Goal: Communication & Community: Answer question/provide support

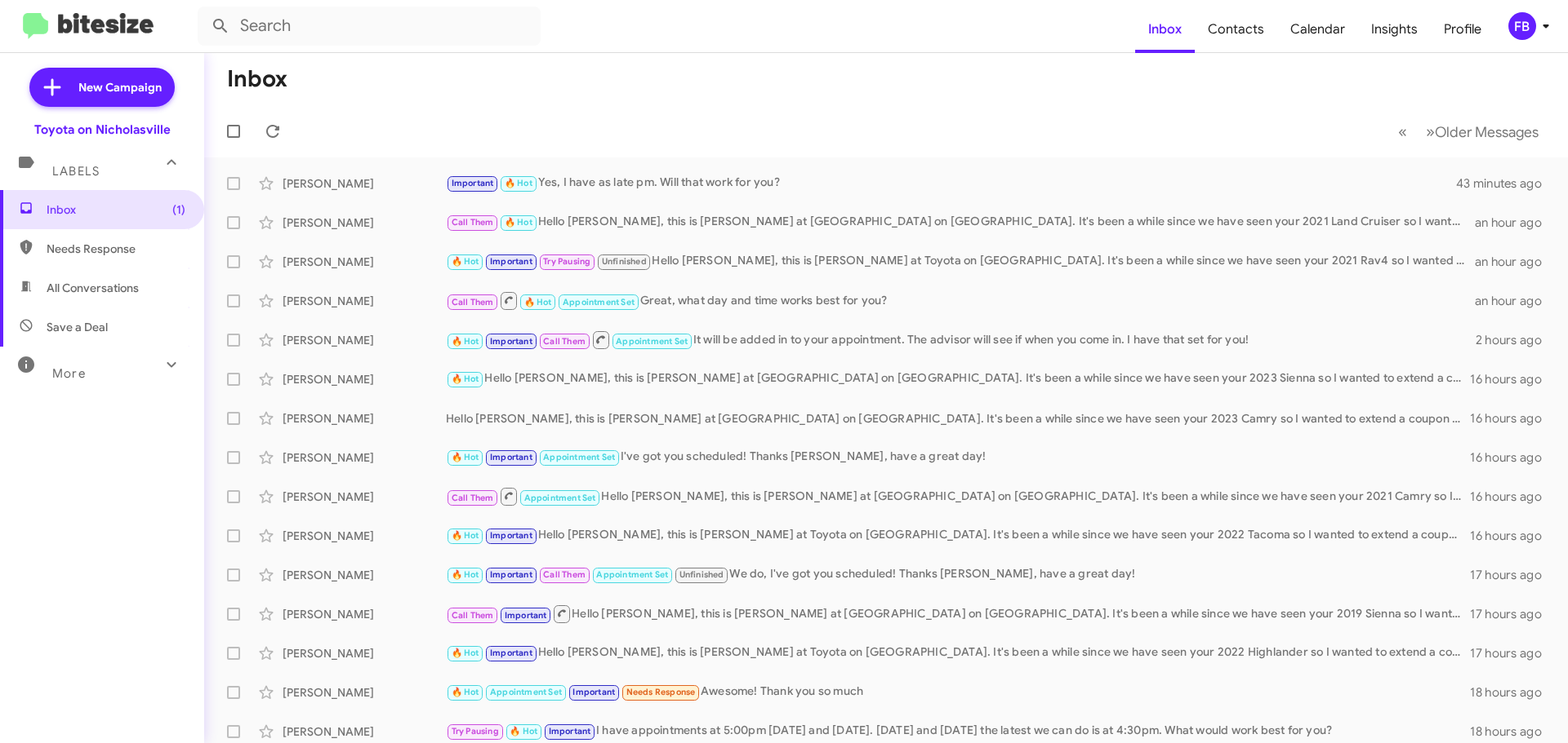
drag, startPoint x: 93, startPoint y: 287, endPoint x: 103, endPoint y: 283, distance: 10.8
click at [93, 287] on span "All Conversations" at bounding box center [93, 288] width 93 height 17
type input "in:all-conversations"
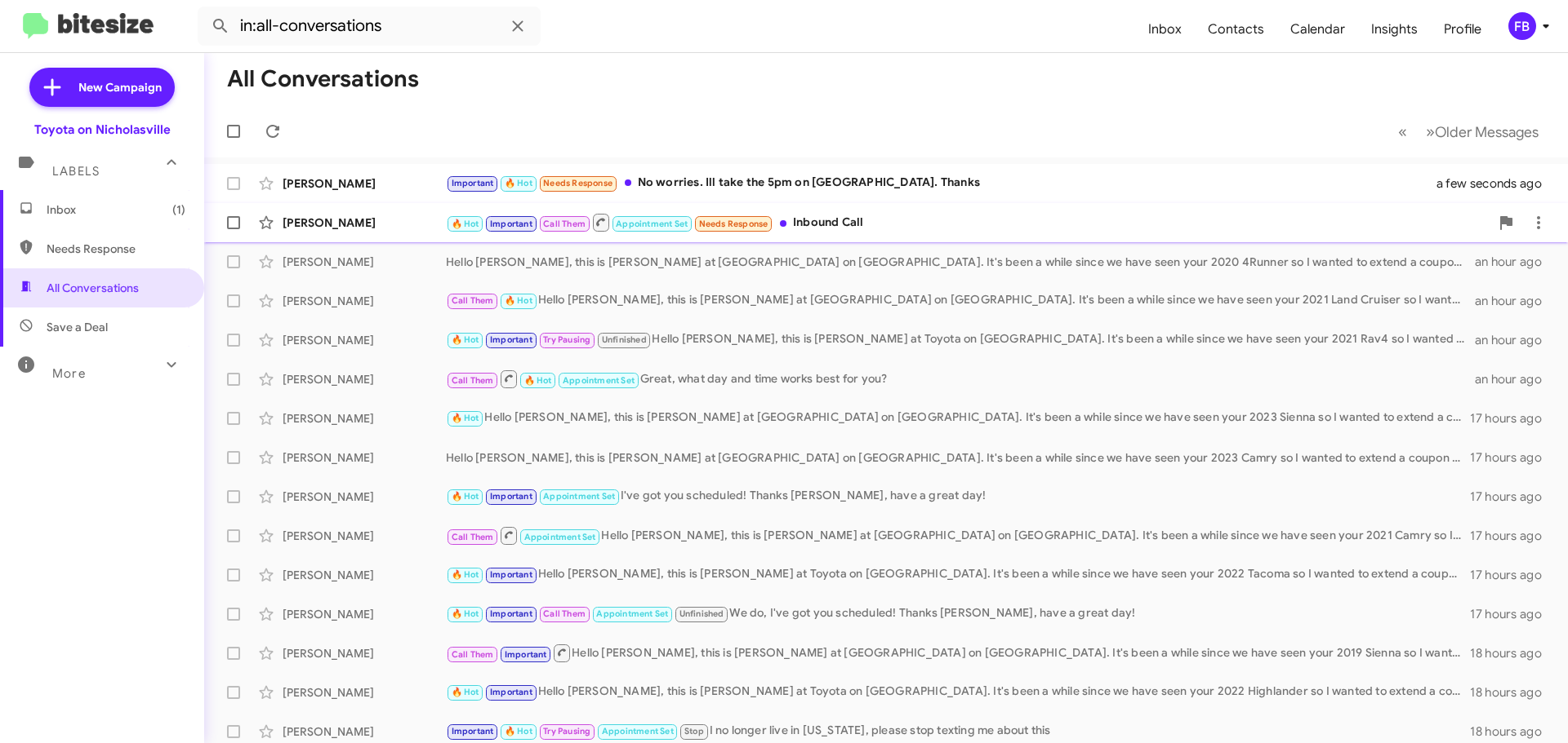
click at [868, 225] on div "🔥 Hot Important Call Them Appointment Set Needs Response Inbound Call" at bounding box center [968, 222] width 1044 height 21
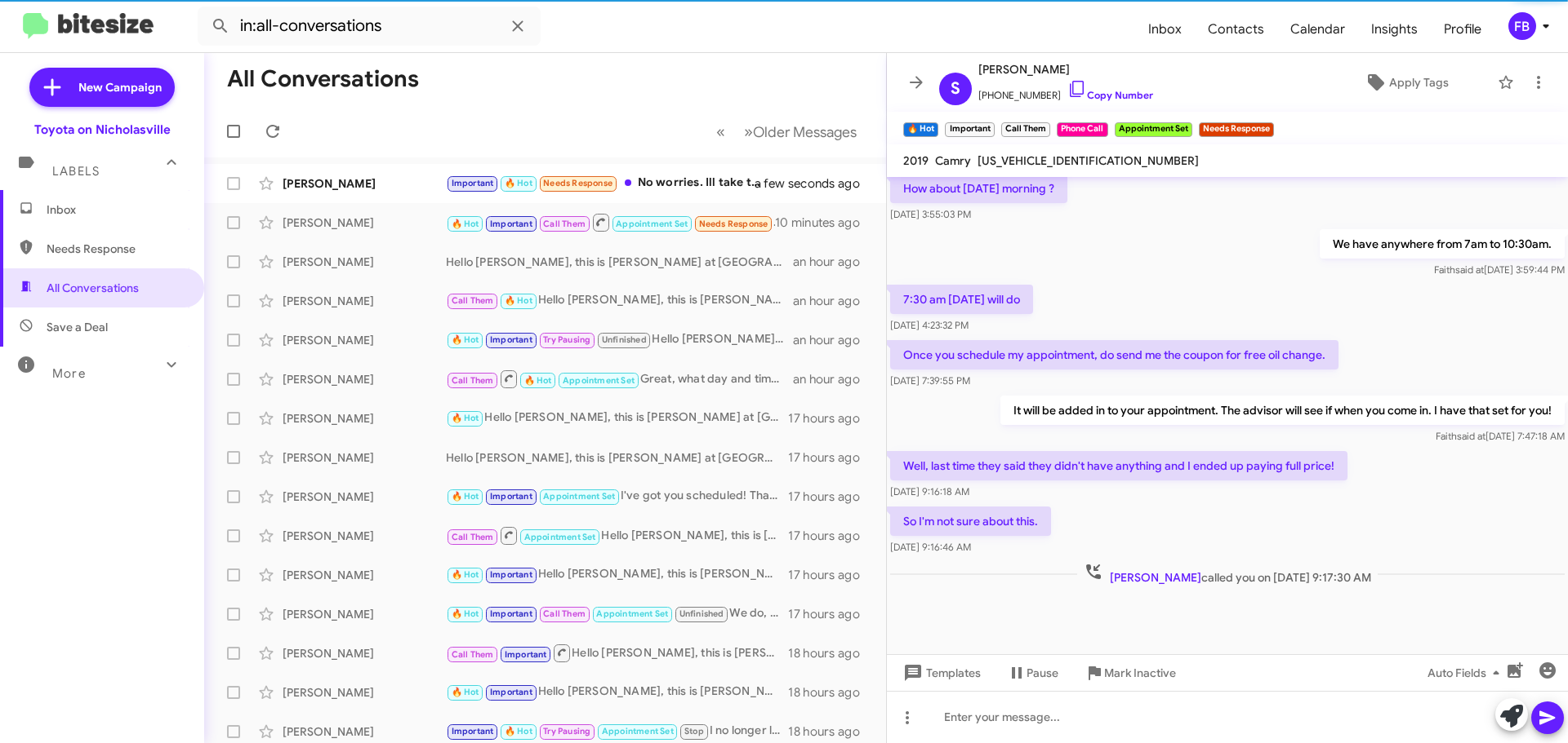
scroll to position [802, 0]
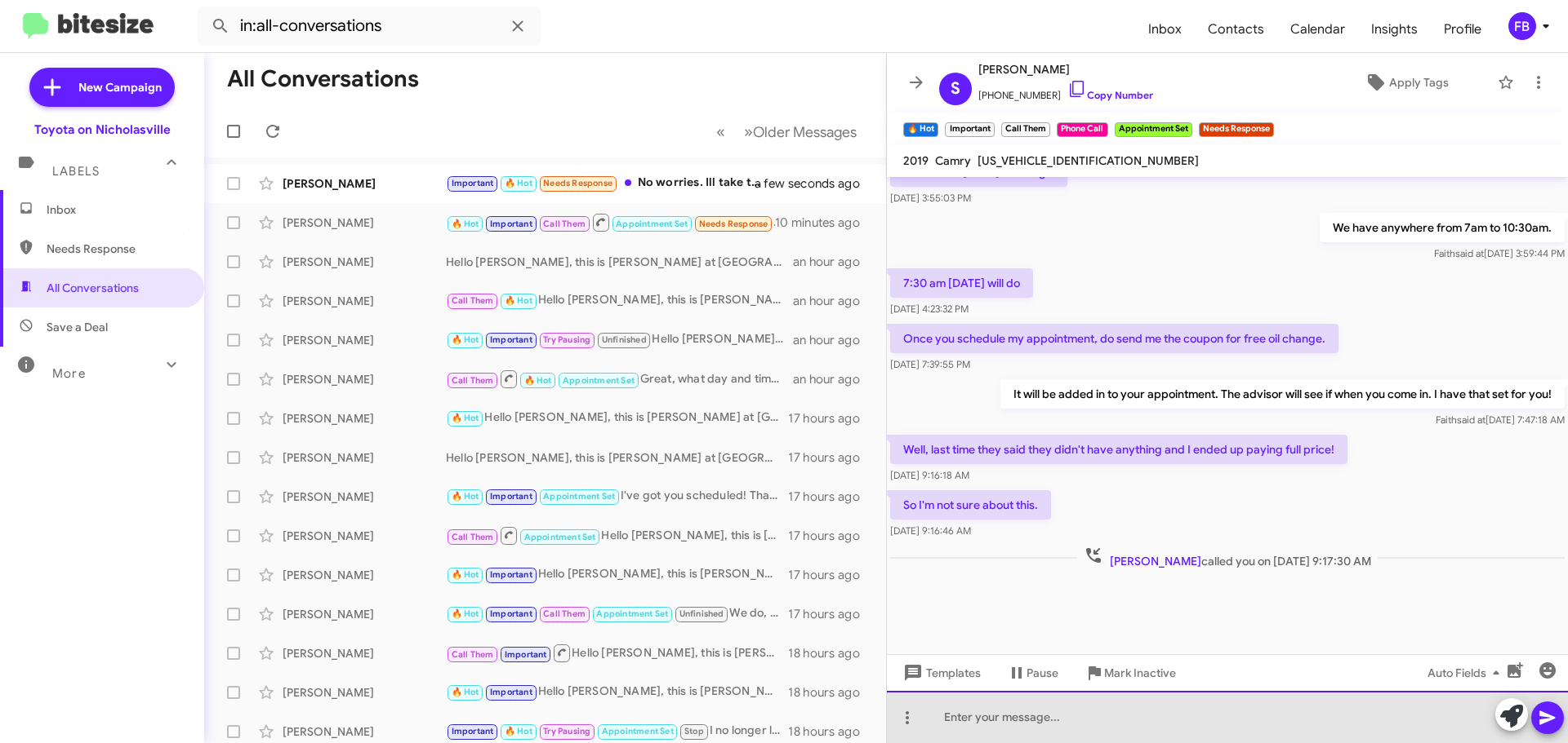
click at [968, 722] on div at bounding box center [1226, 717] width 681 height 52
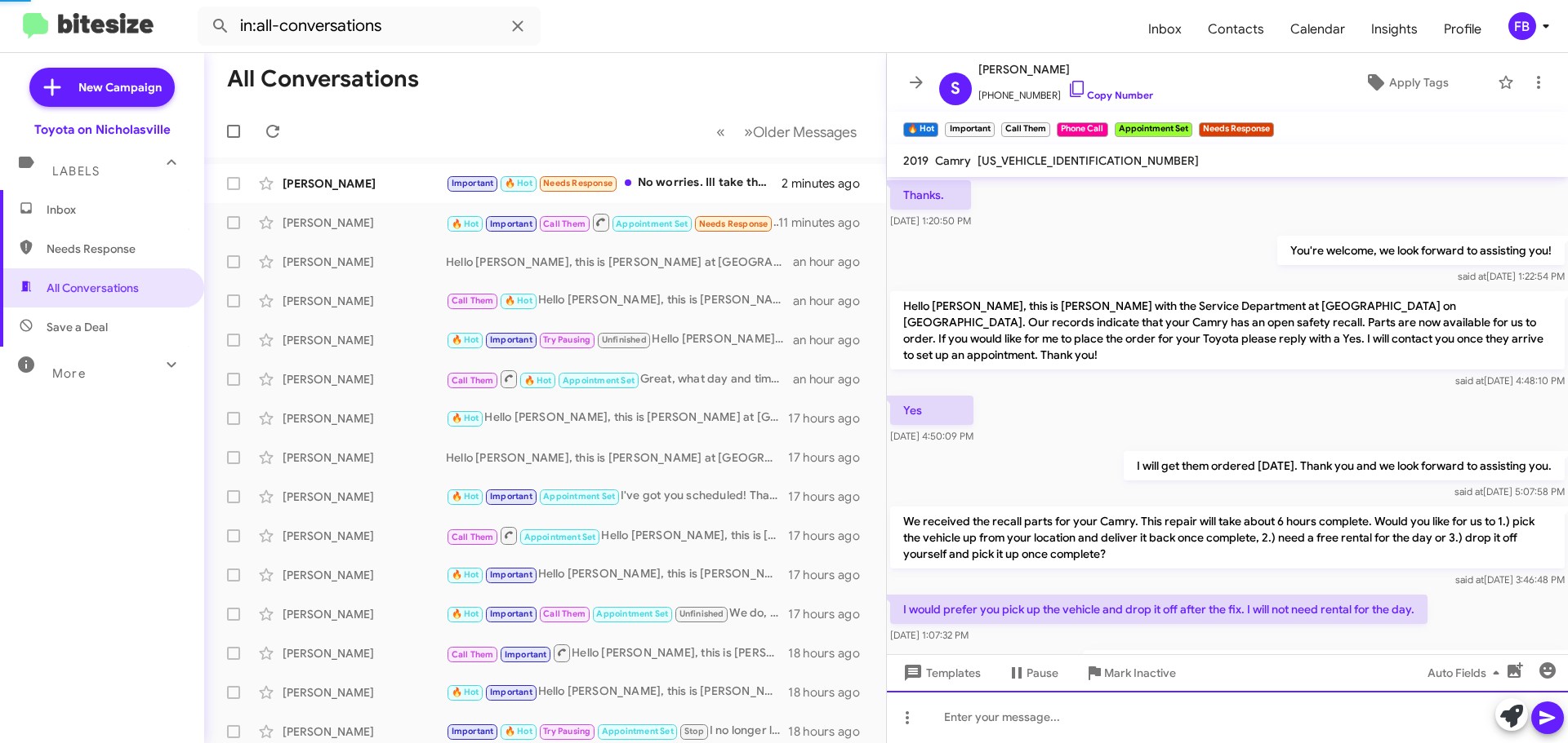
scroll to position [82, 0]
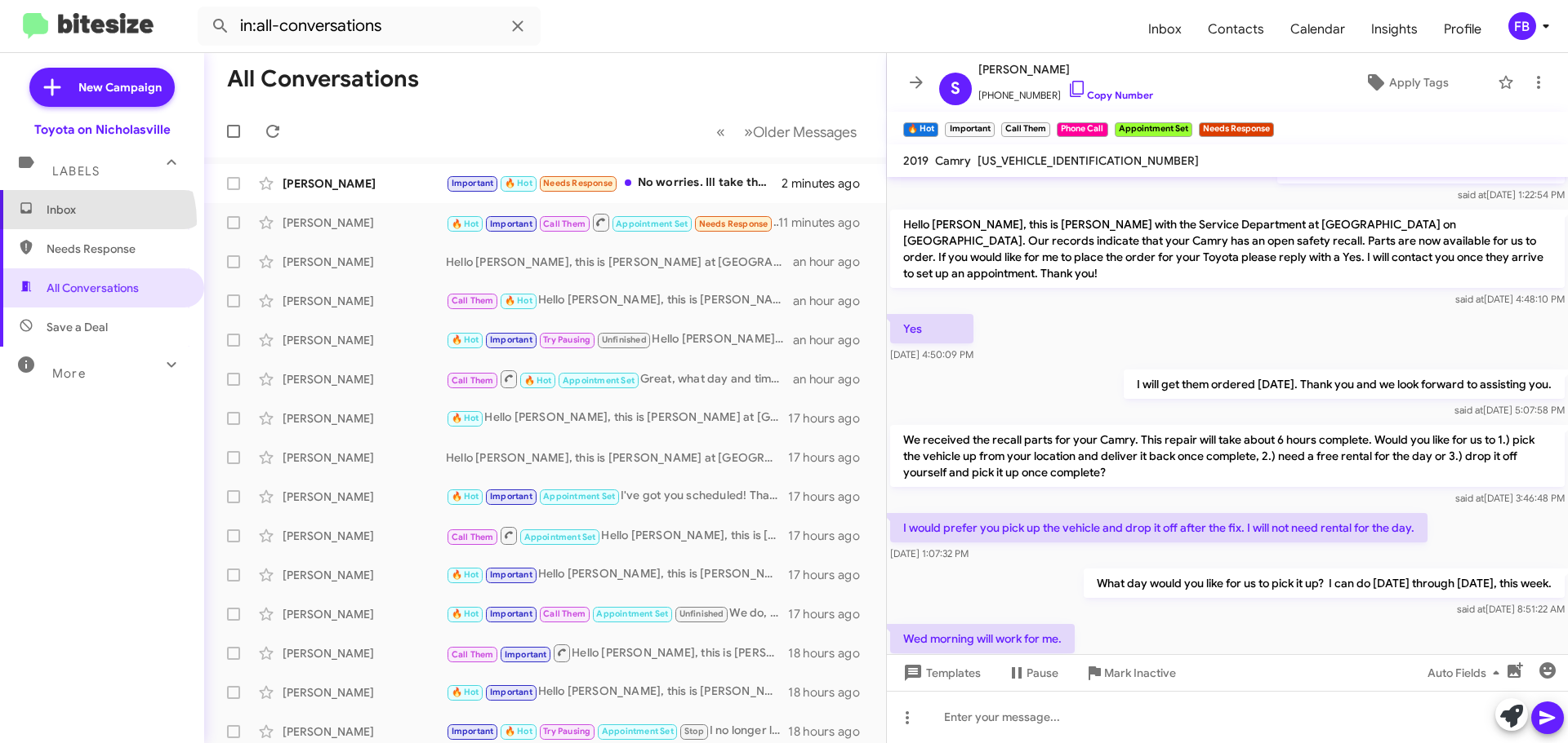
click at [89, 221] on span "Inbox" at bounding box center [102, 209] width 204 height 39
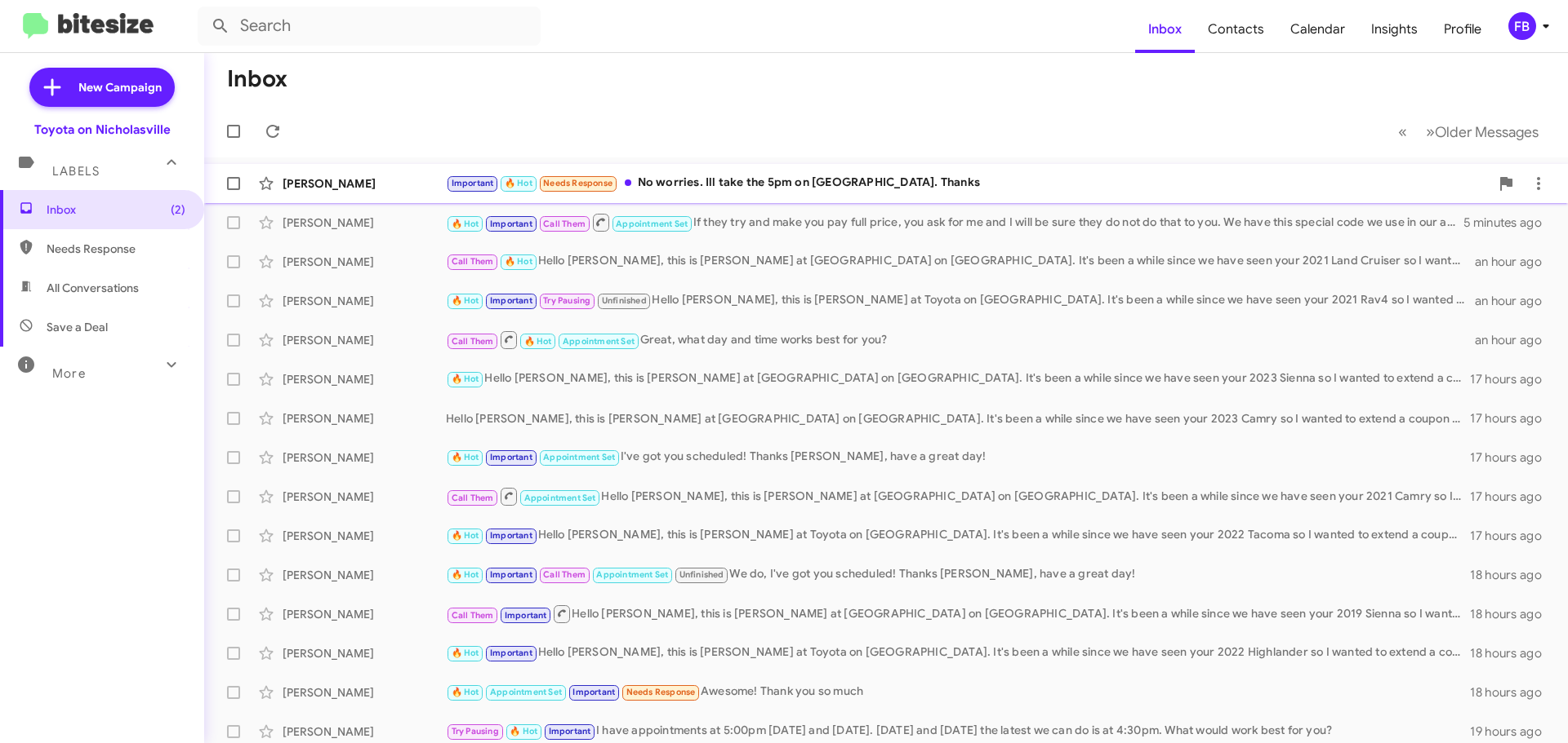
click at [944, 181] on div "Important 🔥 Hot Needs Response No worries. Ill take the 5pm on [GEOGRAPHIC_DATA…" at bounding box center [968, 183] width 1044 height 19
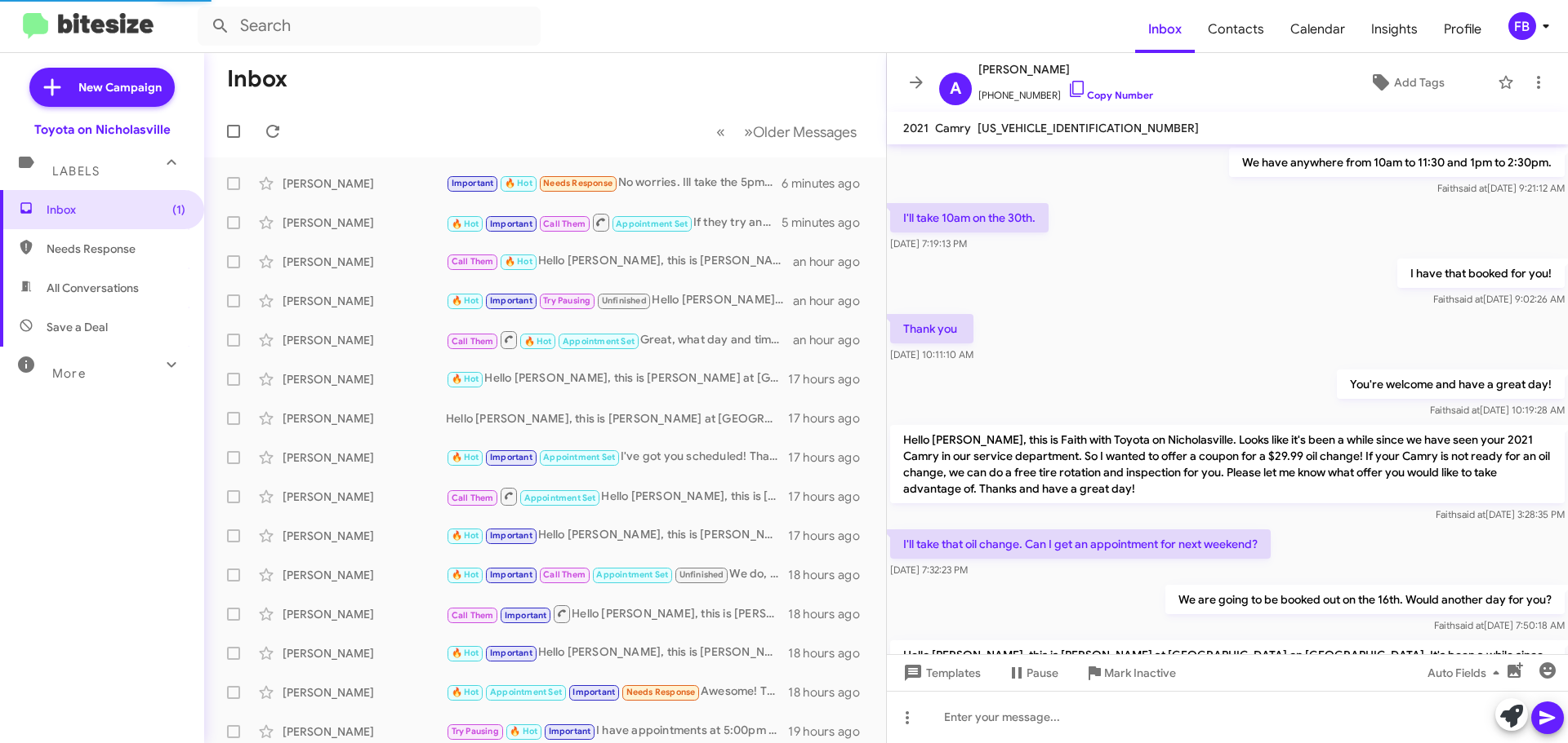
scroll to position [779, 0]
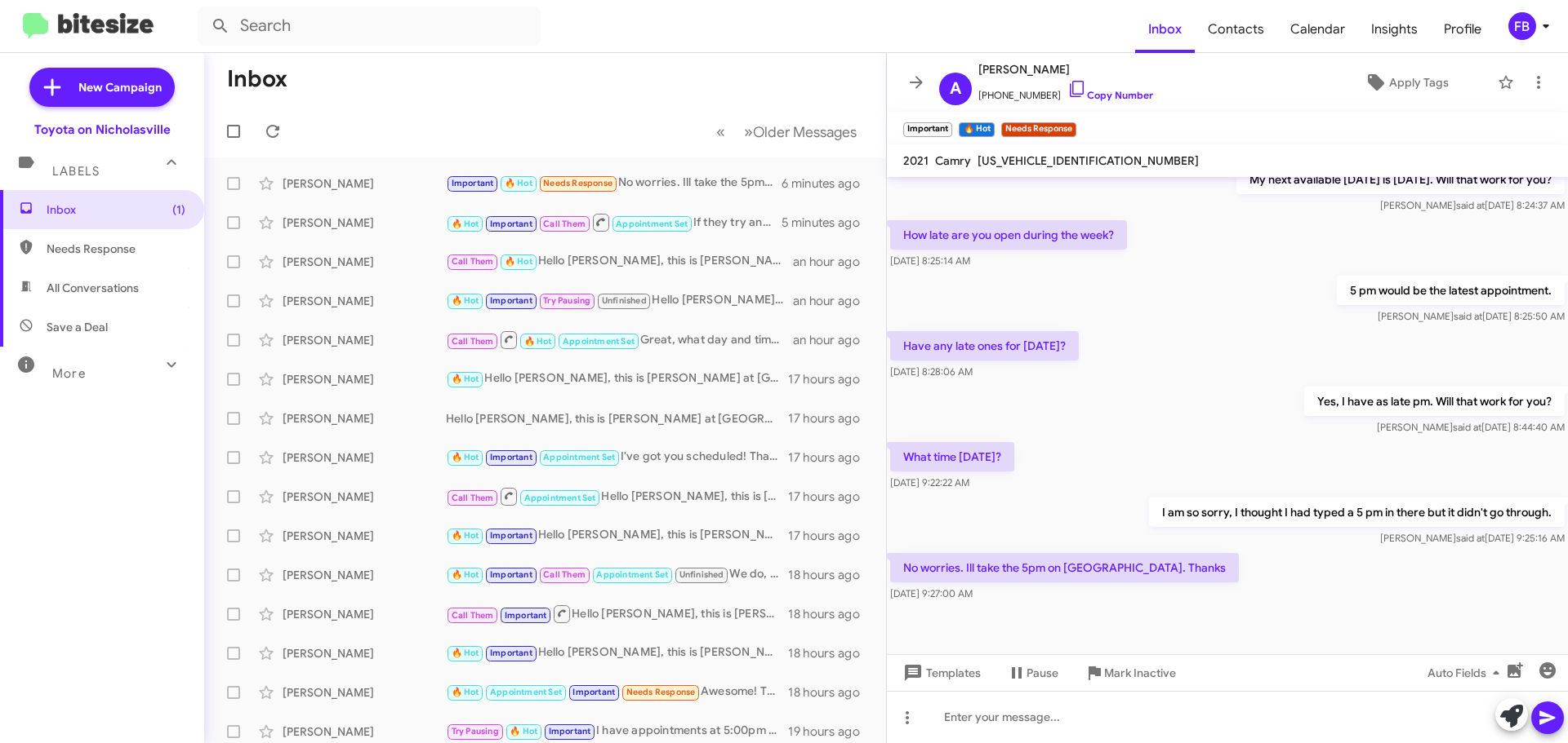
click at [122, 284] on span "All Conversations" at bounding box center [93, 288] width 93 height 17
type input "in:all-conversations"
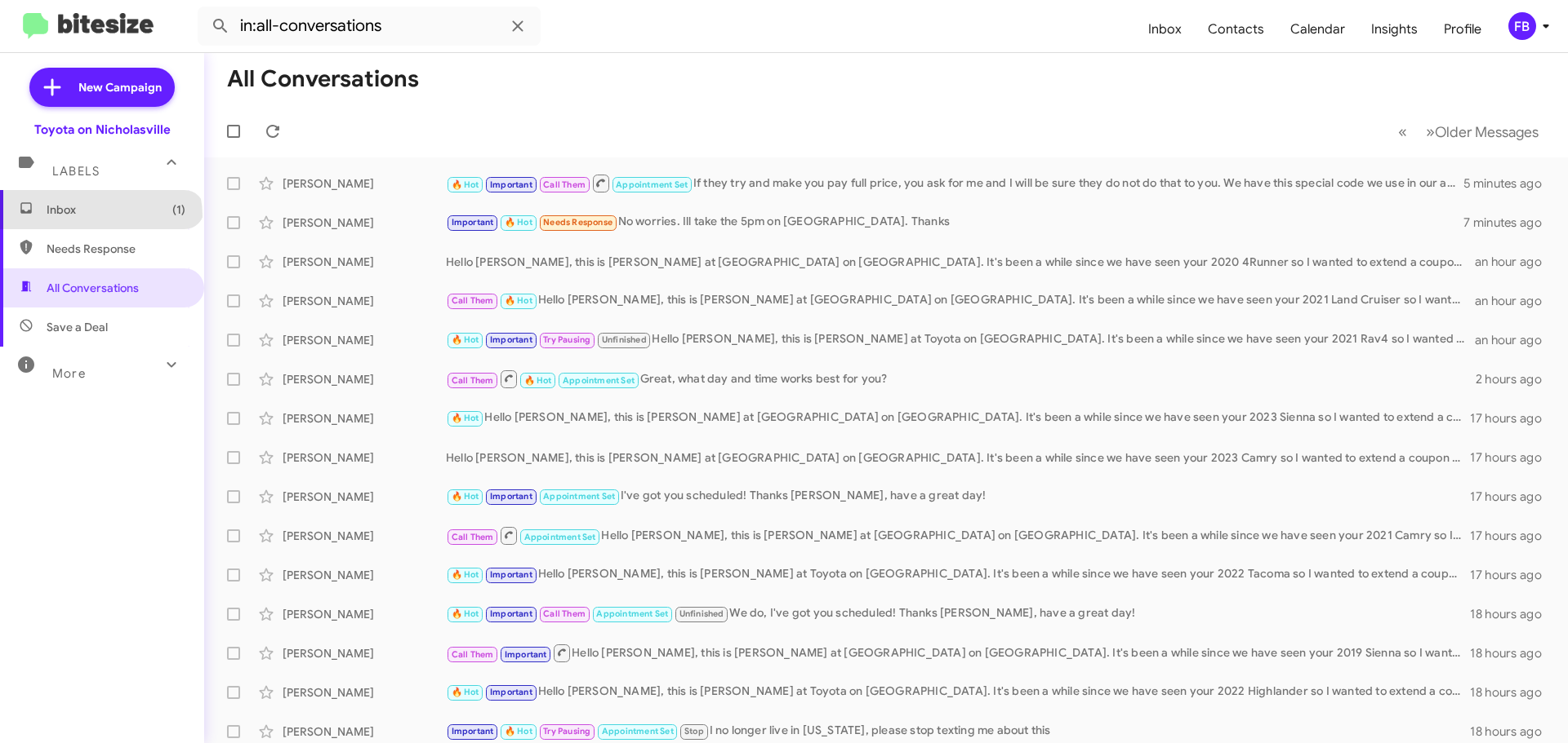
click at [99, 217] on span "Inbox (1)" at bounding box center [116, 210] width 139 height 17
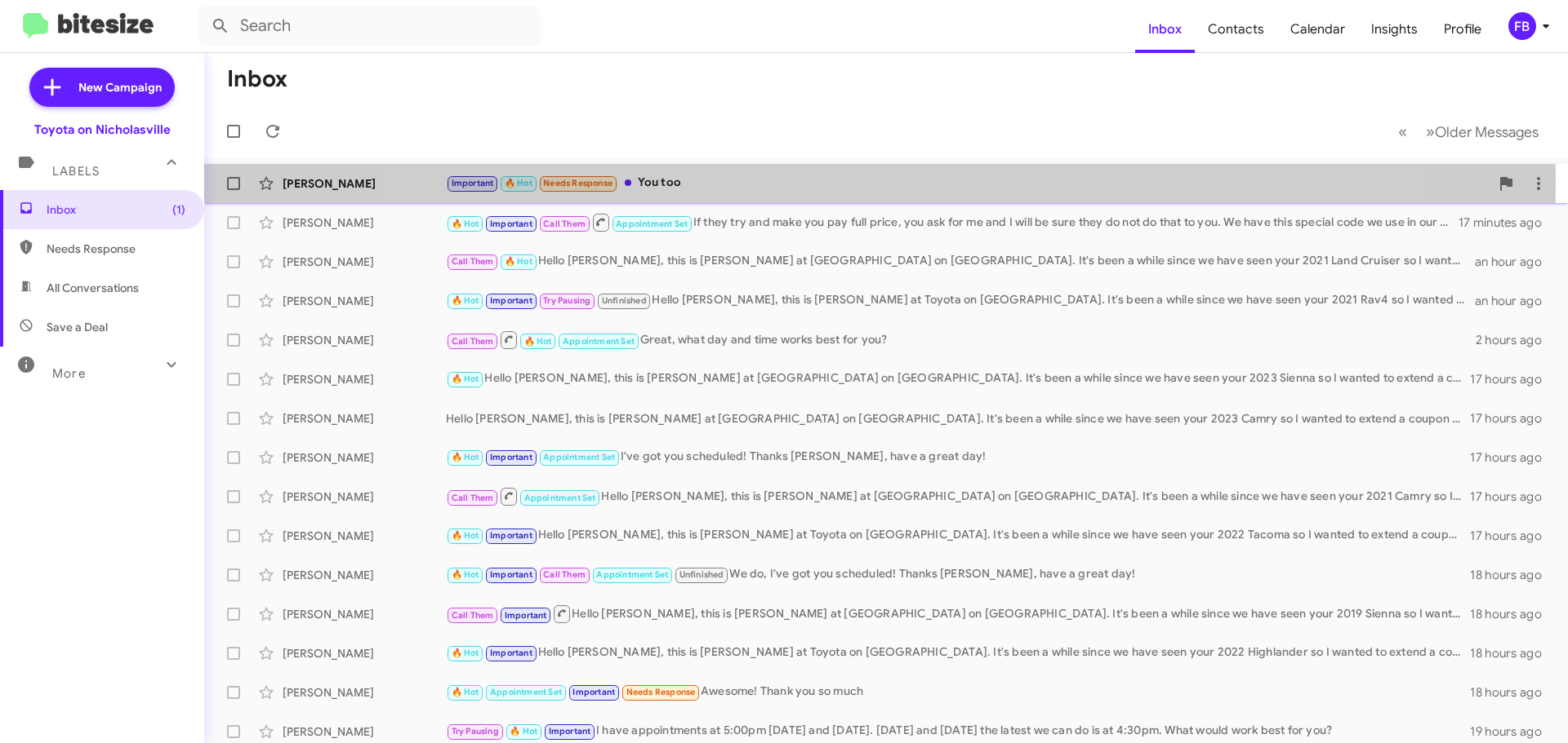
click at [867, 182] on div "Important 🔥 Hot Needs Response You too" at bounding box center [968, 183] width 1044 height 19
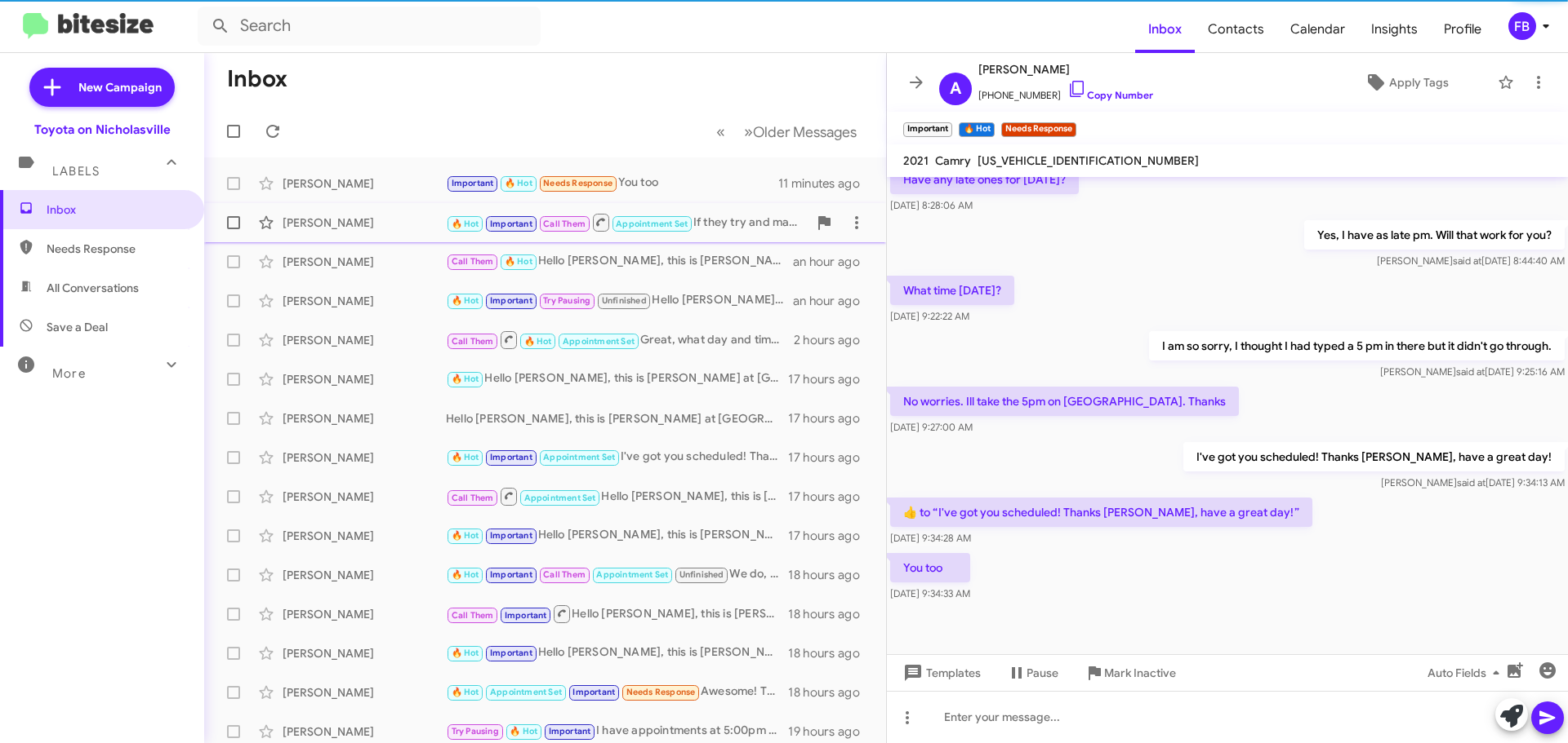
click at [722, 216] on div "🔥 Hot Important Call Them Appointment Set If they try and make you pay full pri…" at bounding box center [626, 222] width 361 height 21
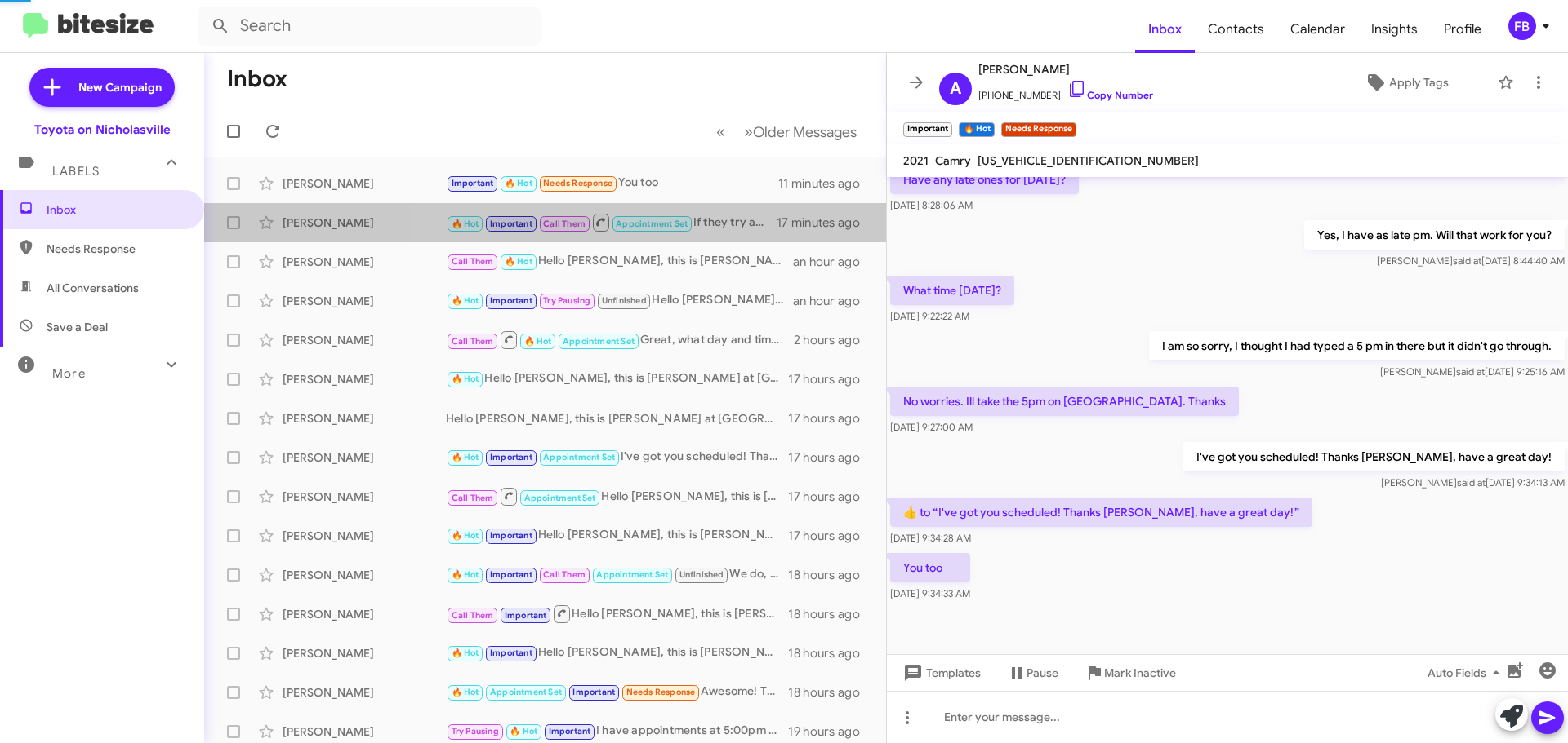
scroll to position [817, 0]
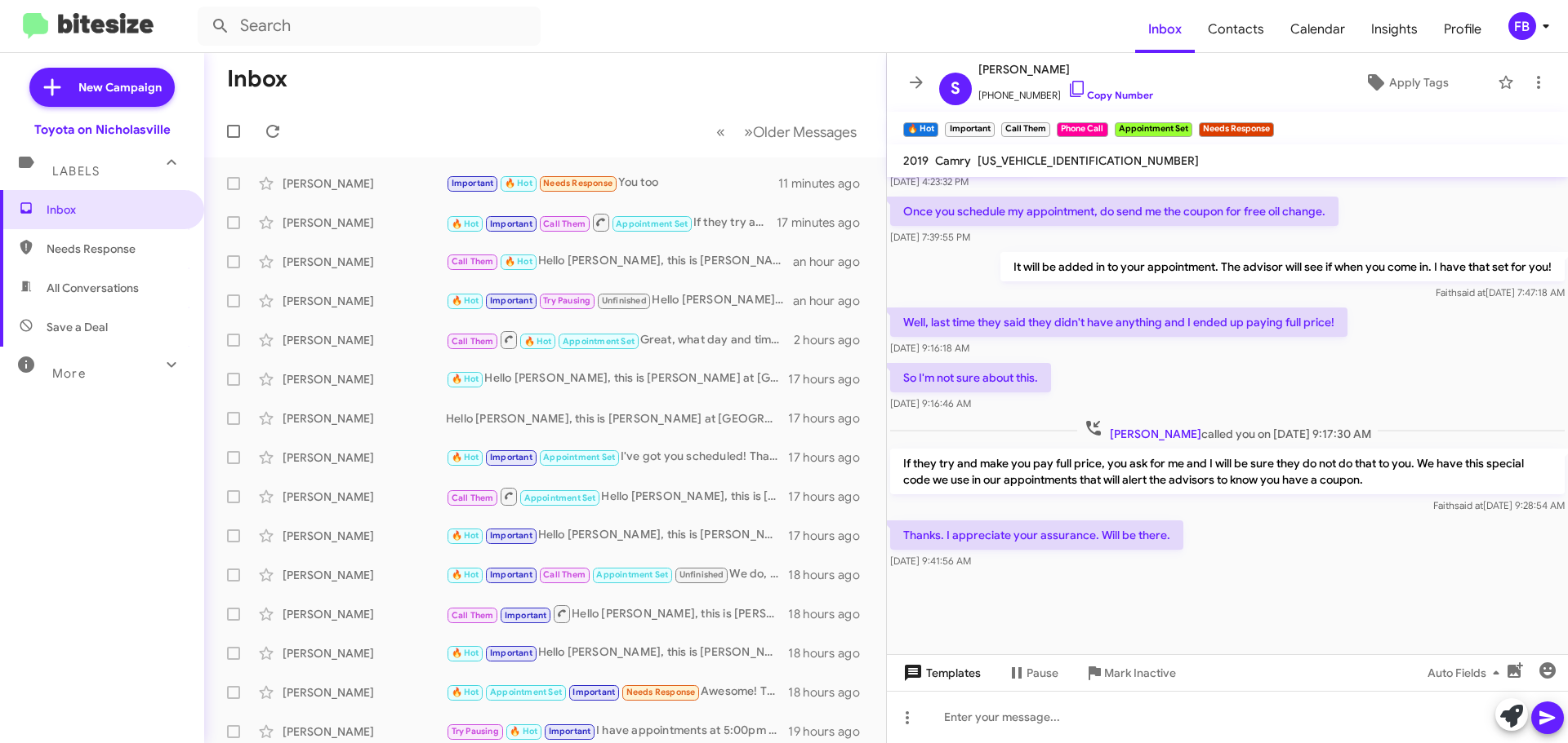
click at [957, 674] on span "Templates" at bounding box center [940, 674] width 81 height 30
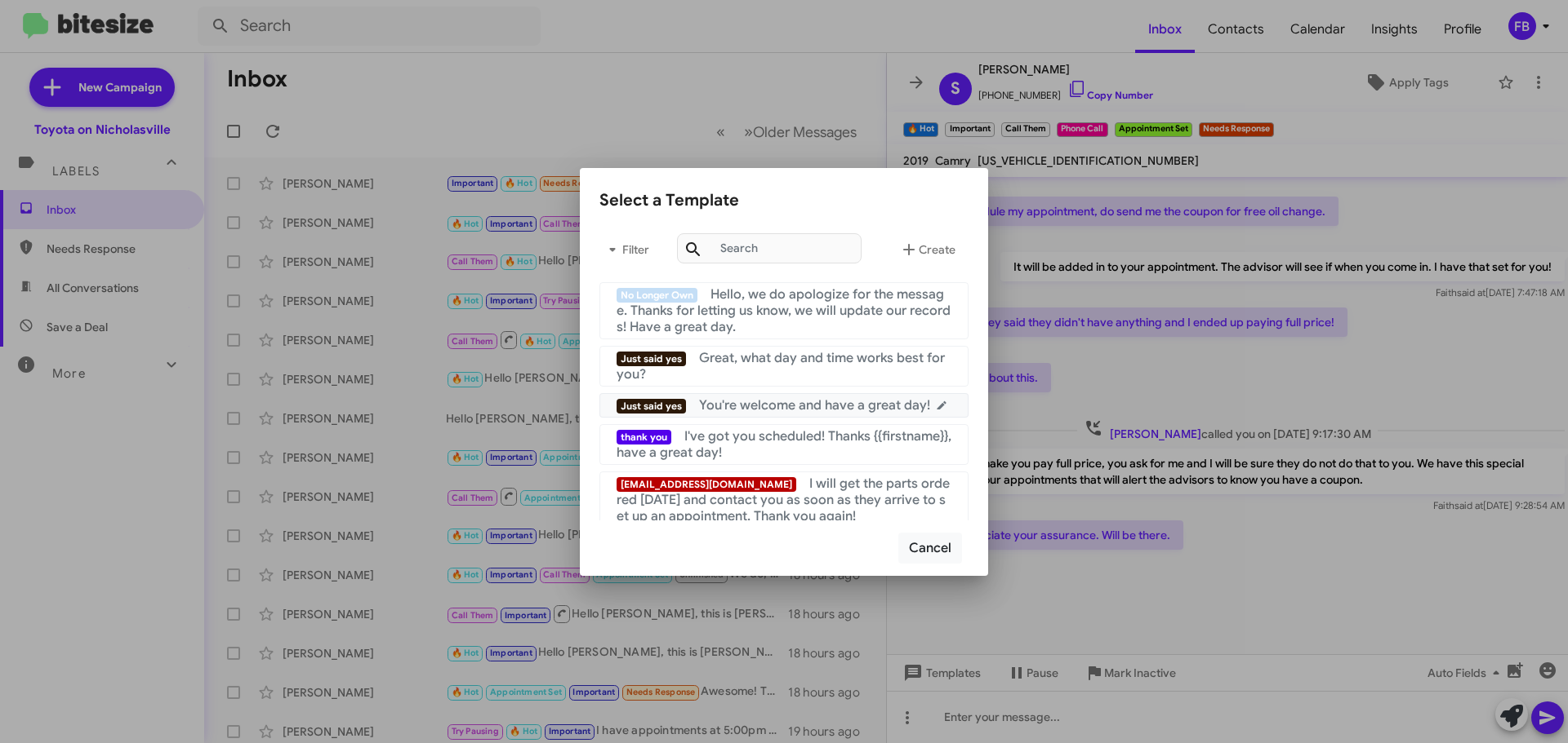
drag, startPoint x: 834, startPoint y: 405, endPoint x: 856, endPoint y: 407, distance: 22.1
click at [834, 404] on span "You're welcome and have a great day!" at bounding box center [814, 406] width 231 height 17
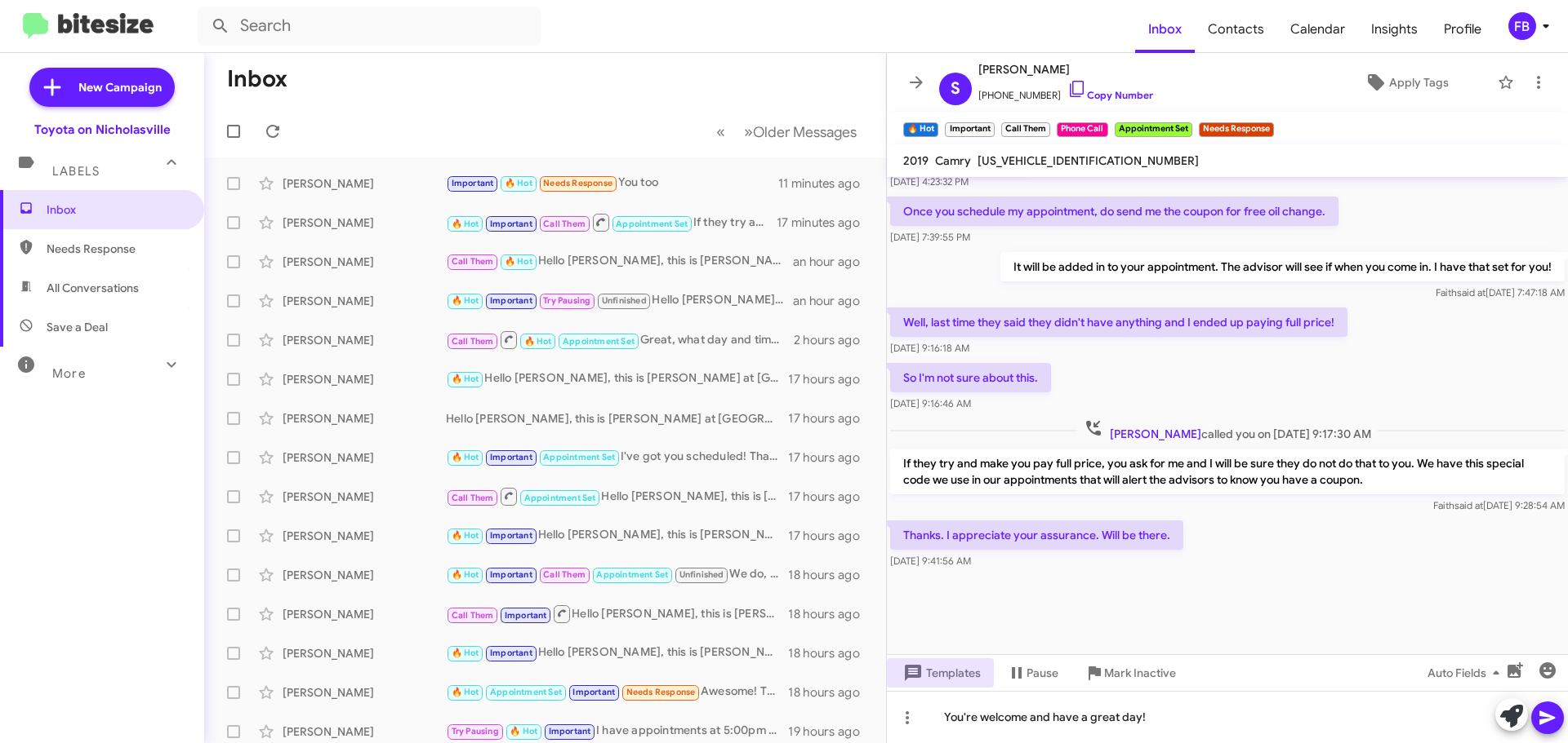
click at [1556, 718] on icon at bounding box center [1547, 718] width 20 height 20
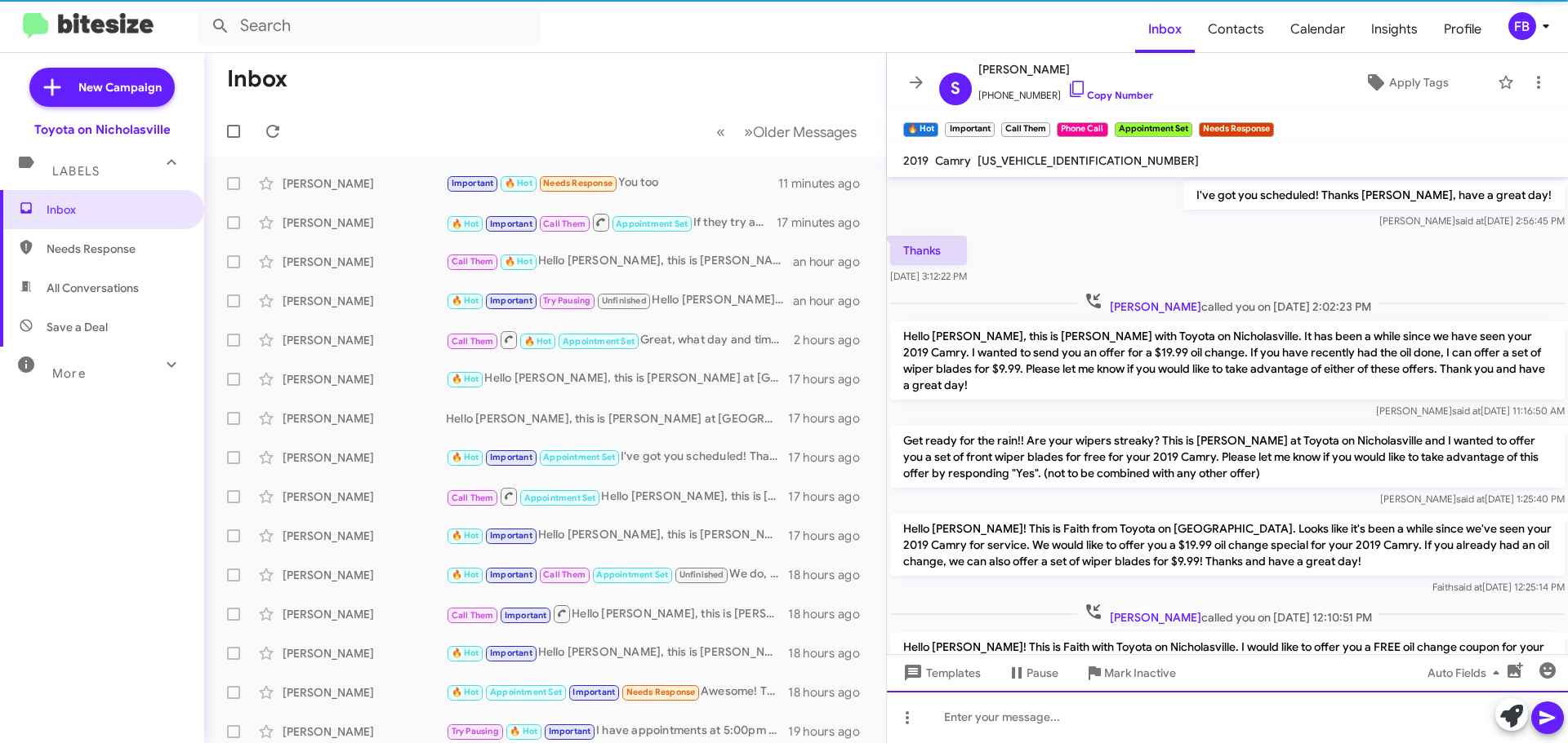
scroll to position [82, 0]
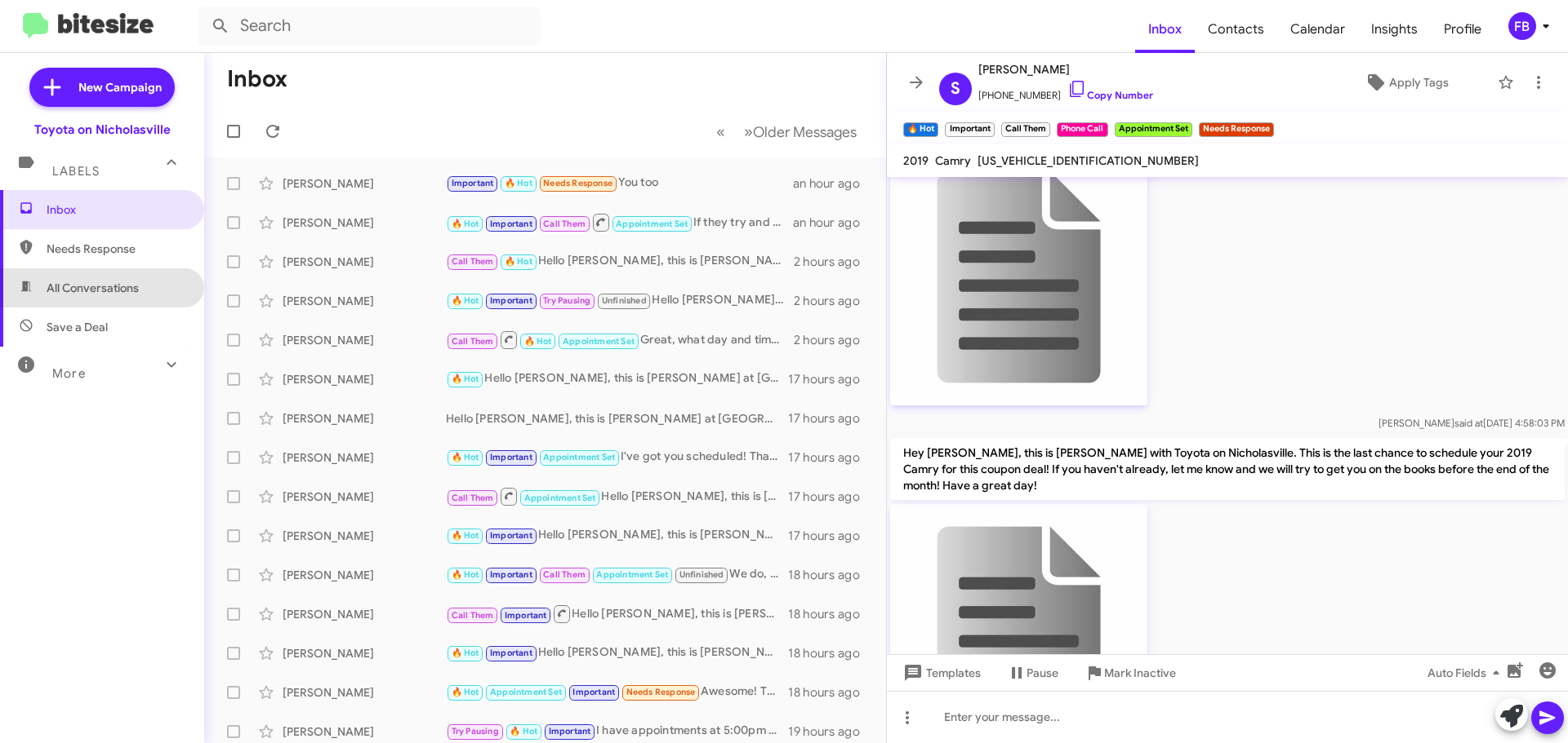
click at [103, 285] on span "All Conversations" at bounding box center [93, 288] width 93 height 17
type input "in:all-conversations"
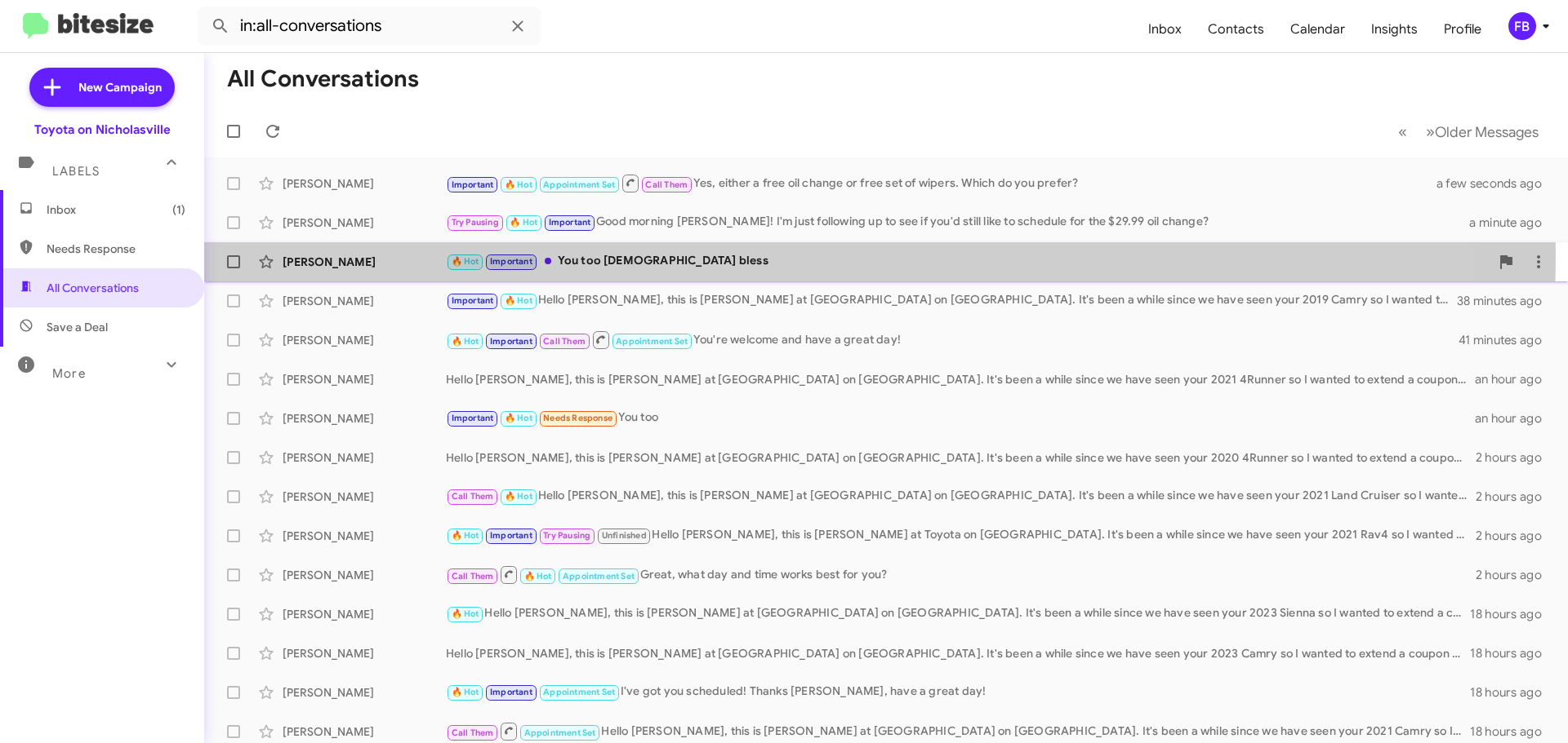
click at [685, 256] on div "🔥 Hot Important You too [DEMOGRAPHIC_DATA] bless" at bounding box center [968, 261] width 1044 height 19
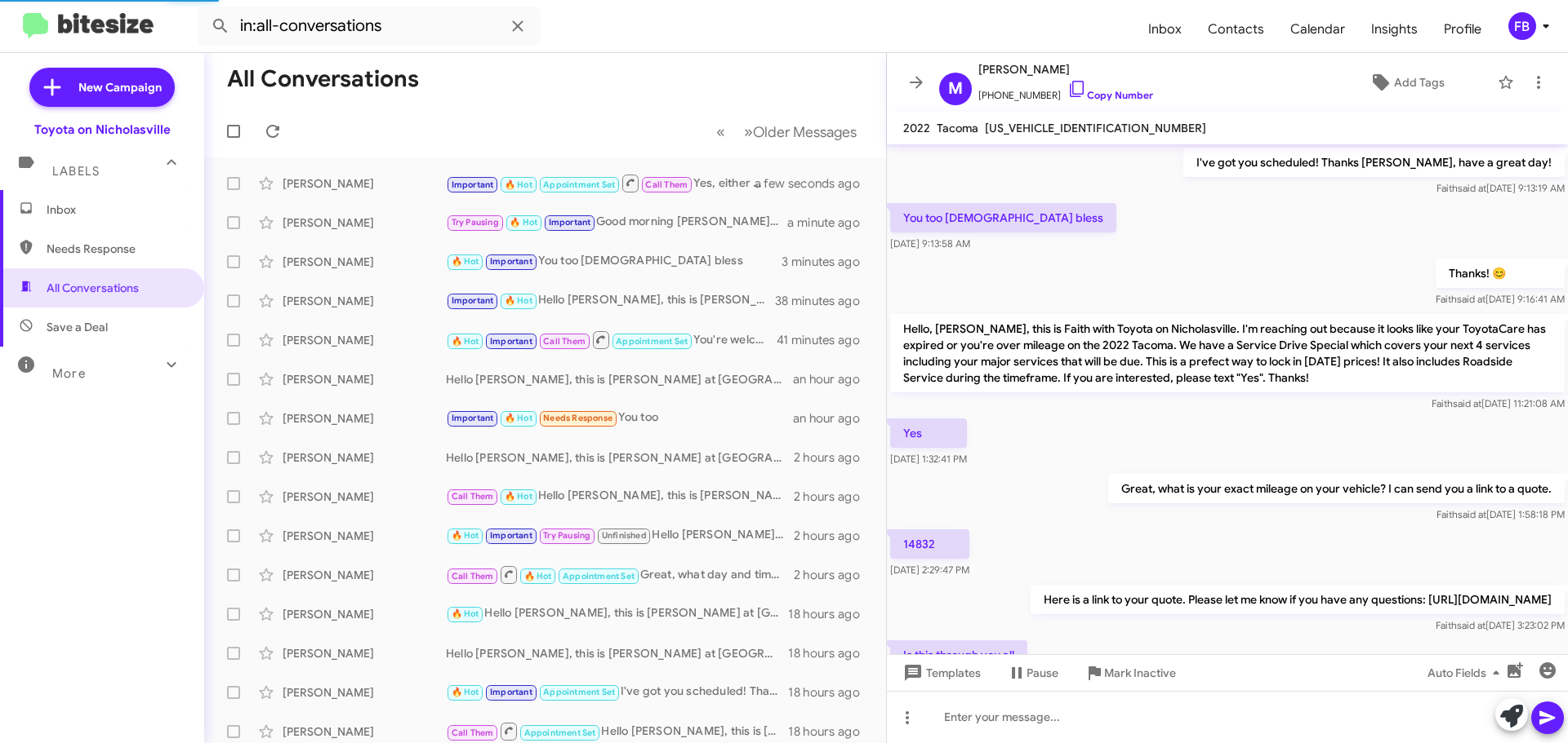
scroll to position [845, 0]
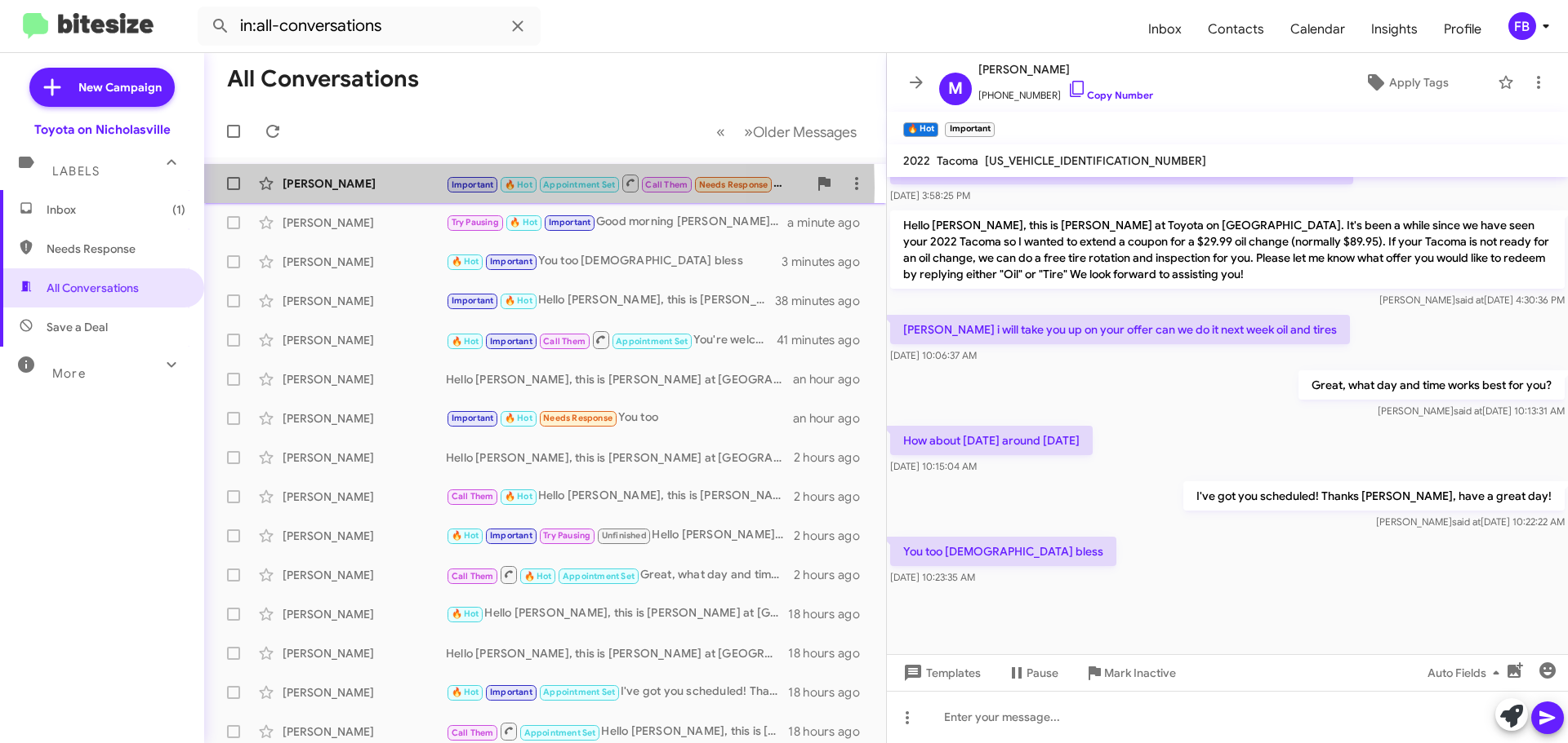
click at [395, 188] on div "[PERSON_NAME]" at bounding box center [364, 183] width 163 height 17
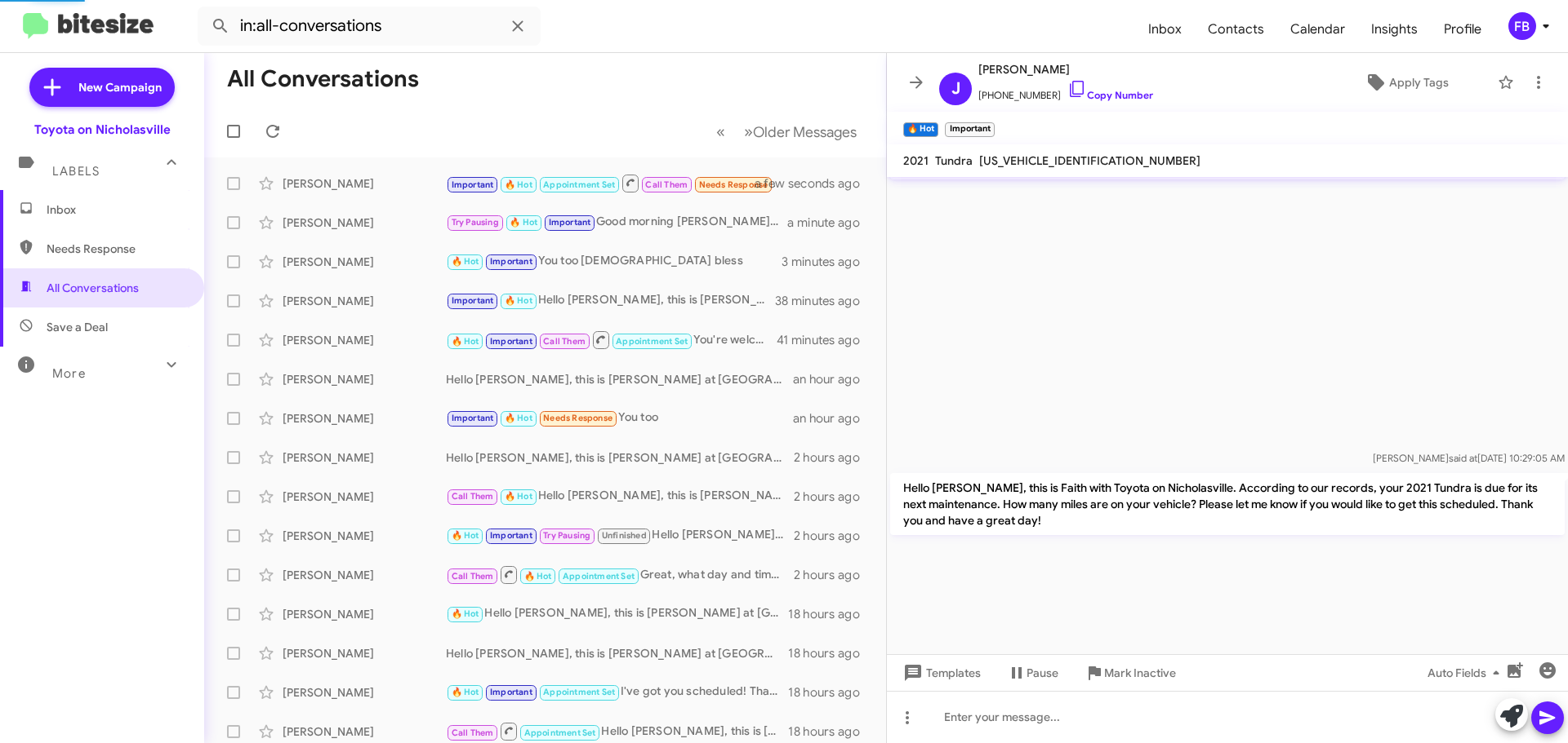
scroll to position [2060, 0]
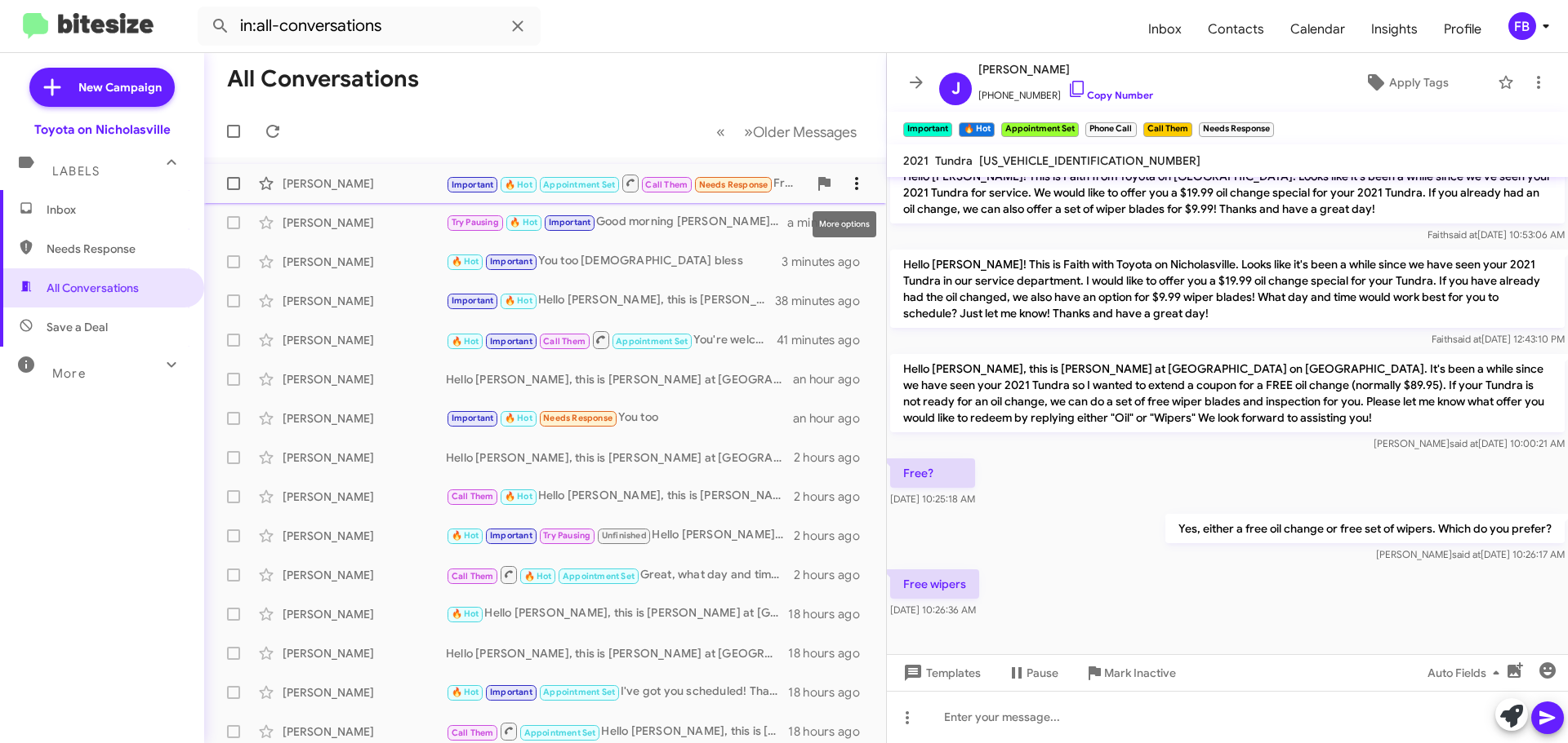
click at [851, 178] on icon at bounding box center [857, 183] width 20 height 20
click at [762, 230] on span "Mark as unread" at bounding box center [721, 226] width 83 height 39
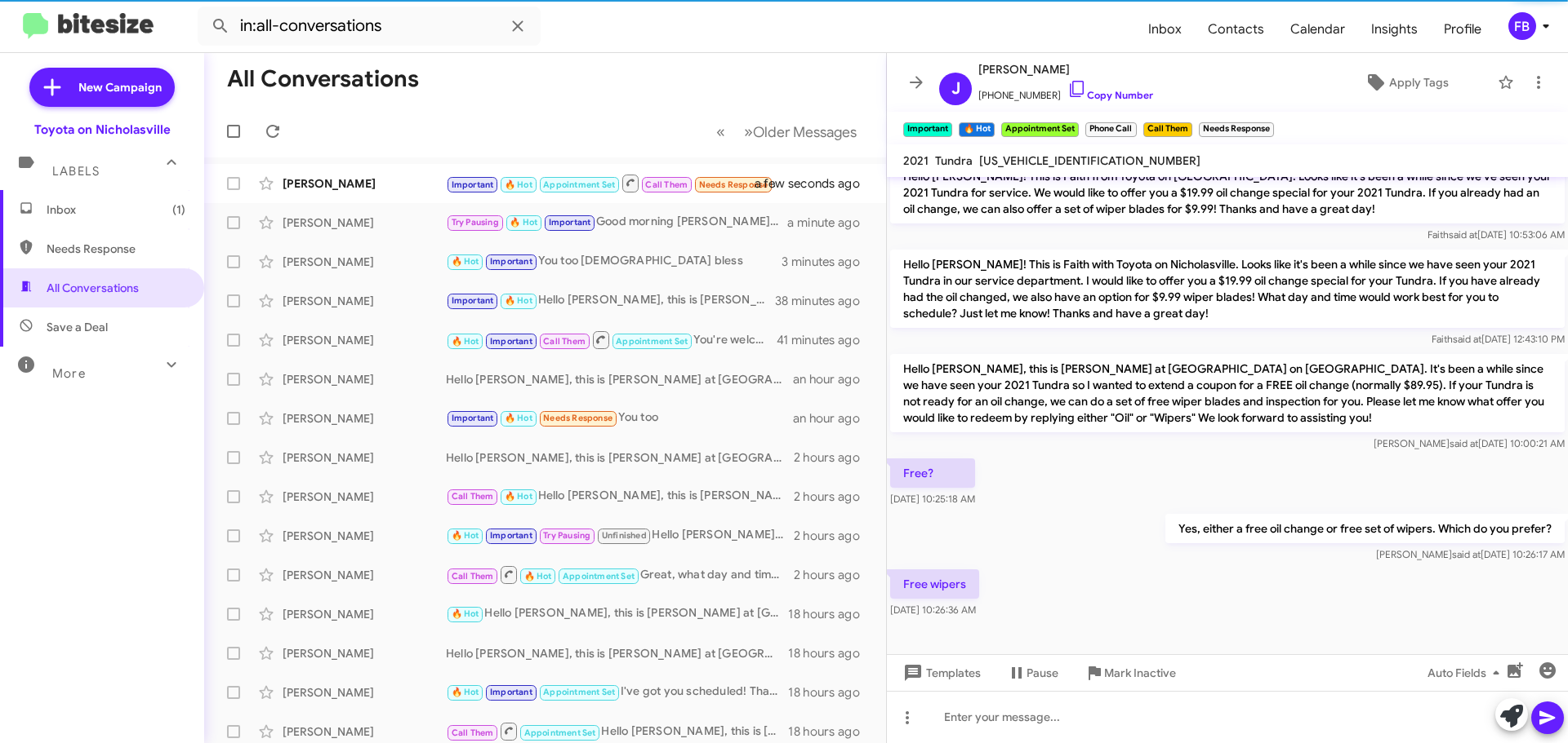
click at [50, 194] on span "Inbox (1)" at bounding box center [102, 209] width 204 height 39
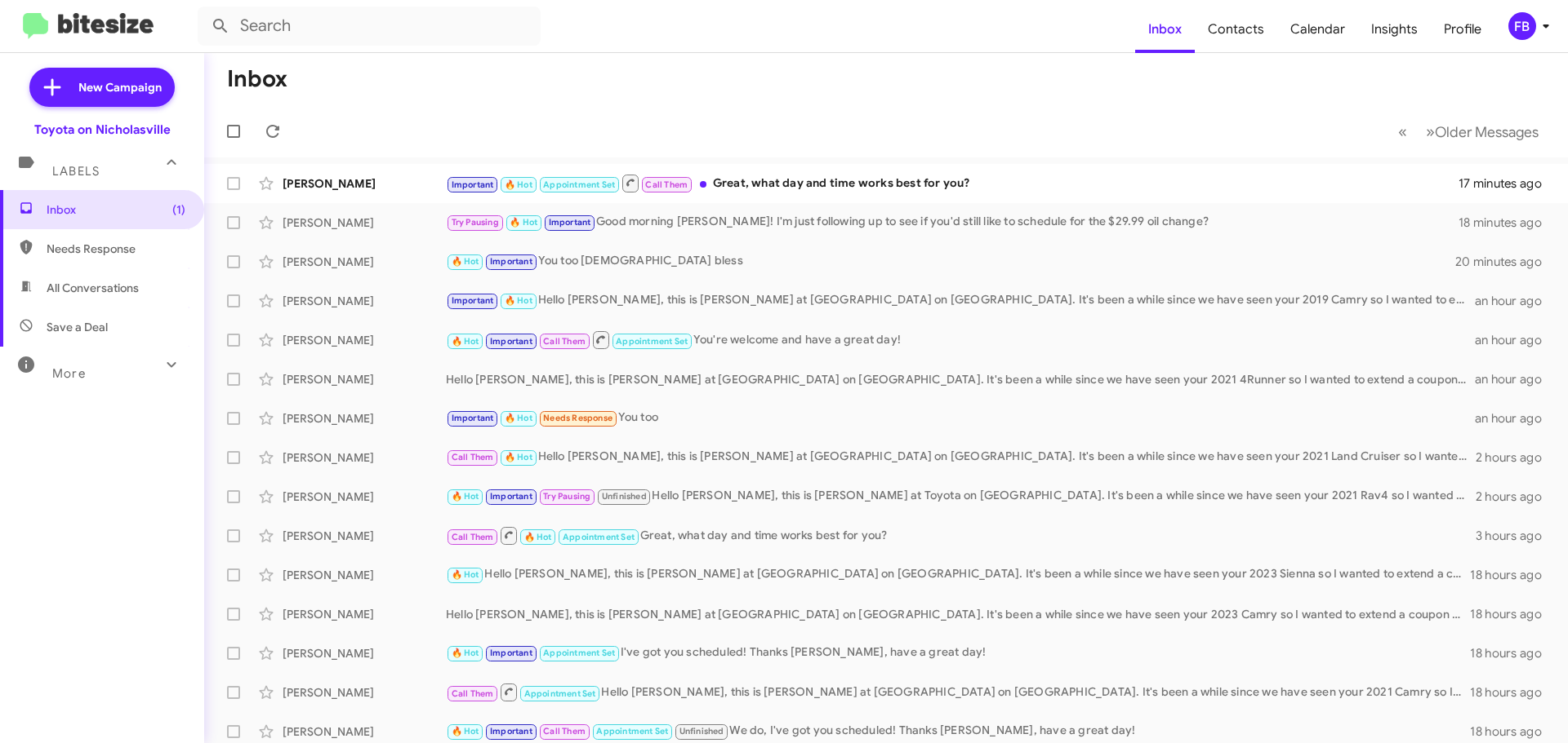
click at [107, 291] on span "All Conversations" at bounding box center [93, 288] width 93 height 17
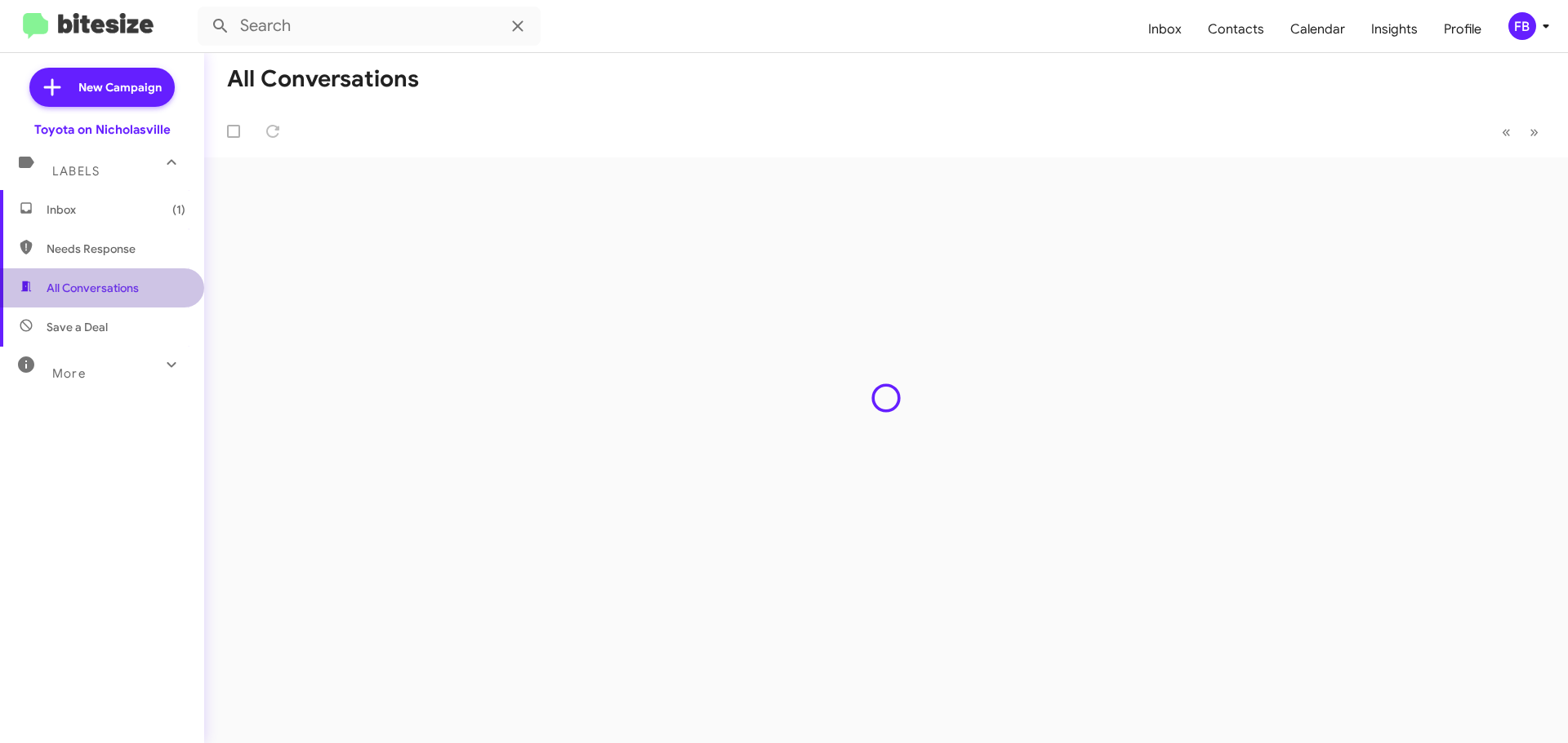
type input "in:all-conversations"
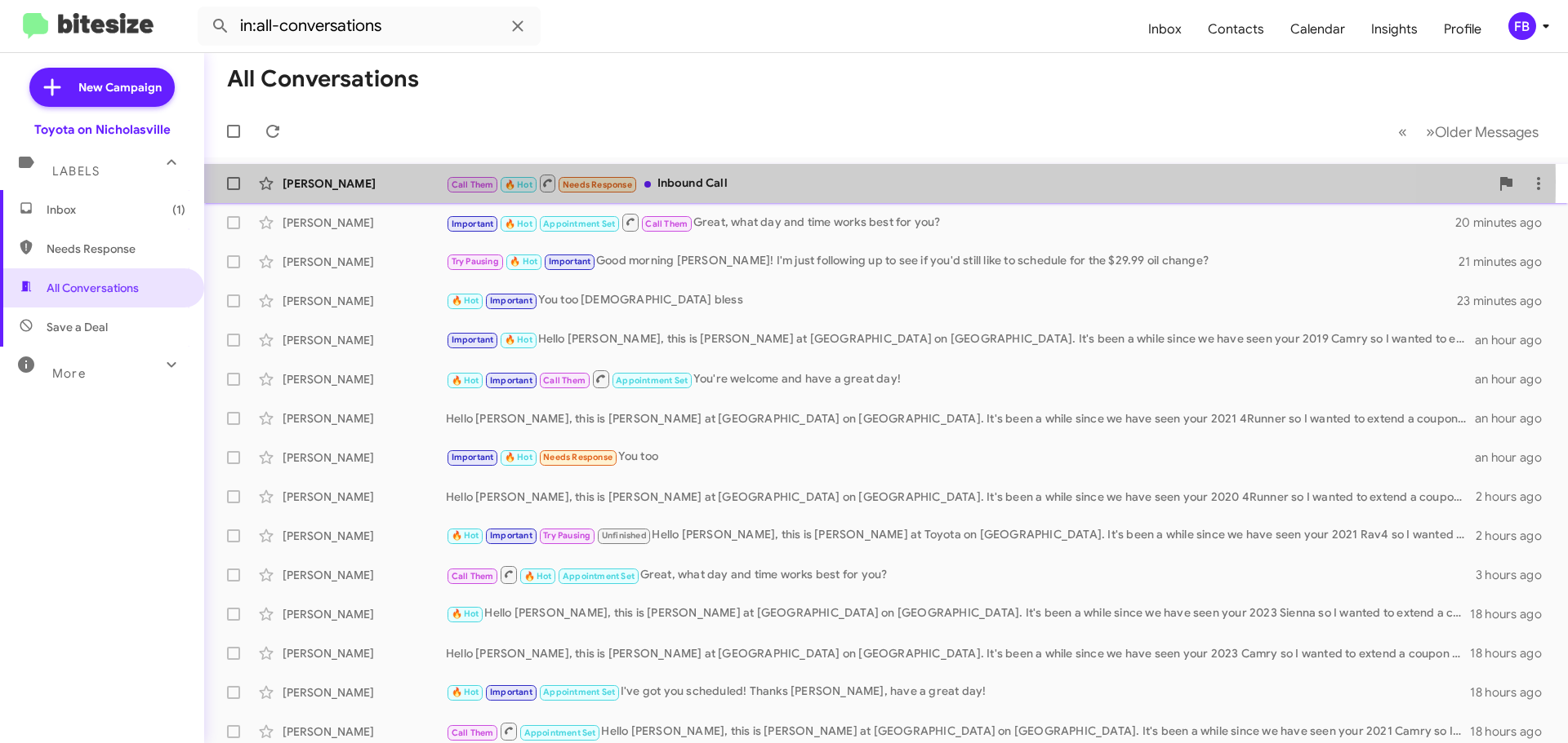
click at [759, 182] on div "Call Them 🔥 Hot Needs Response Inbound Call" at bounding box center [968, 183] width 1044 height 21
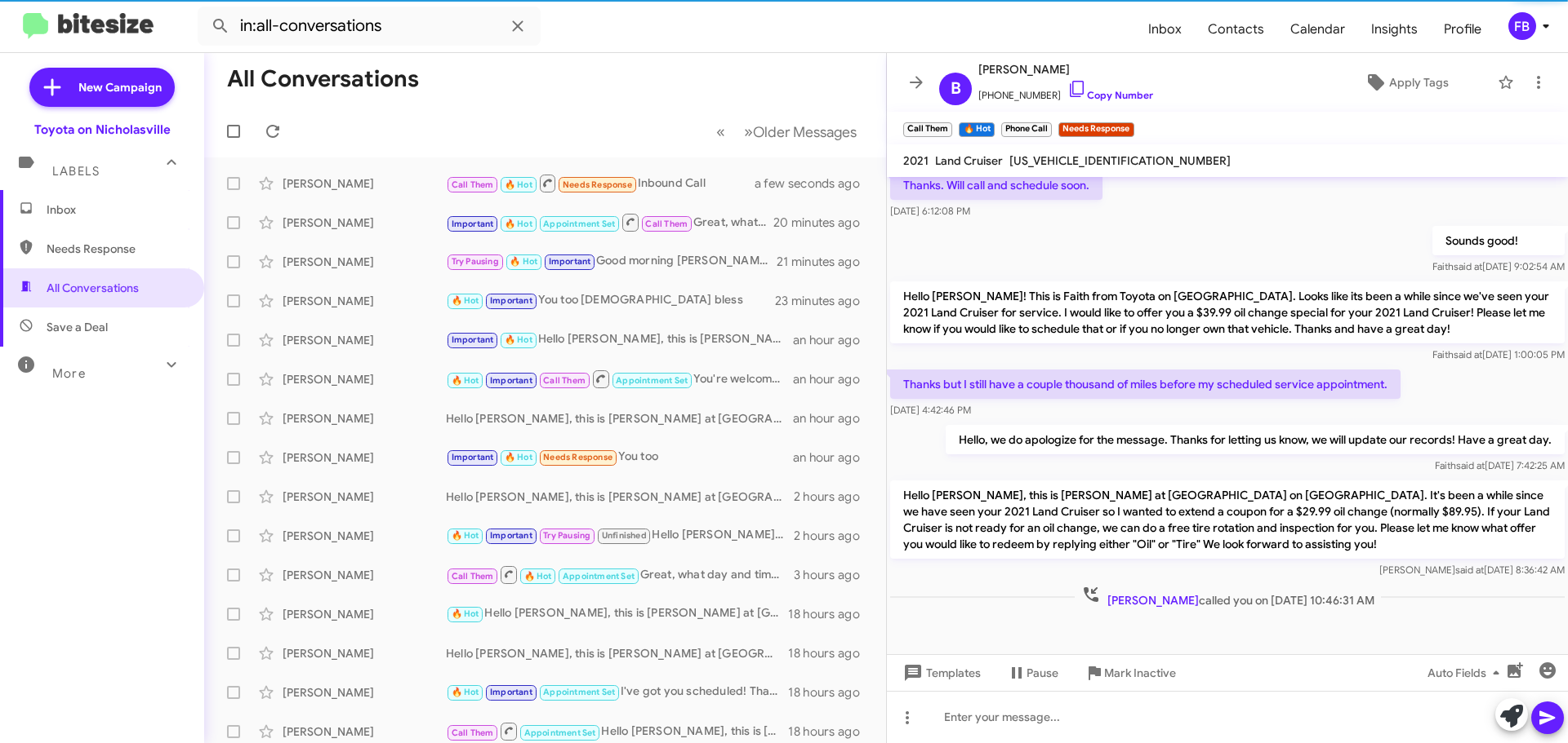
scroll to position [679, 0]
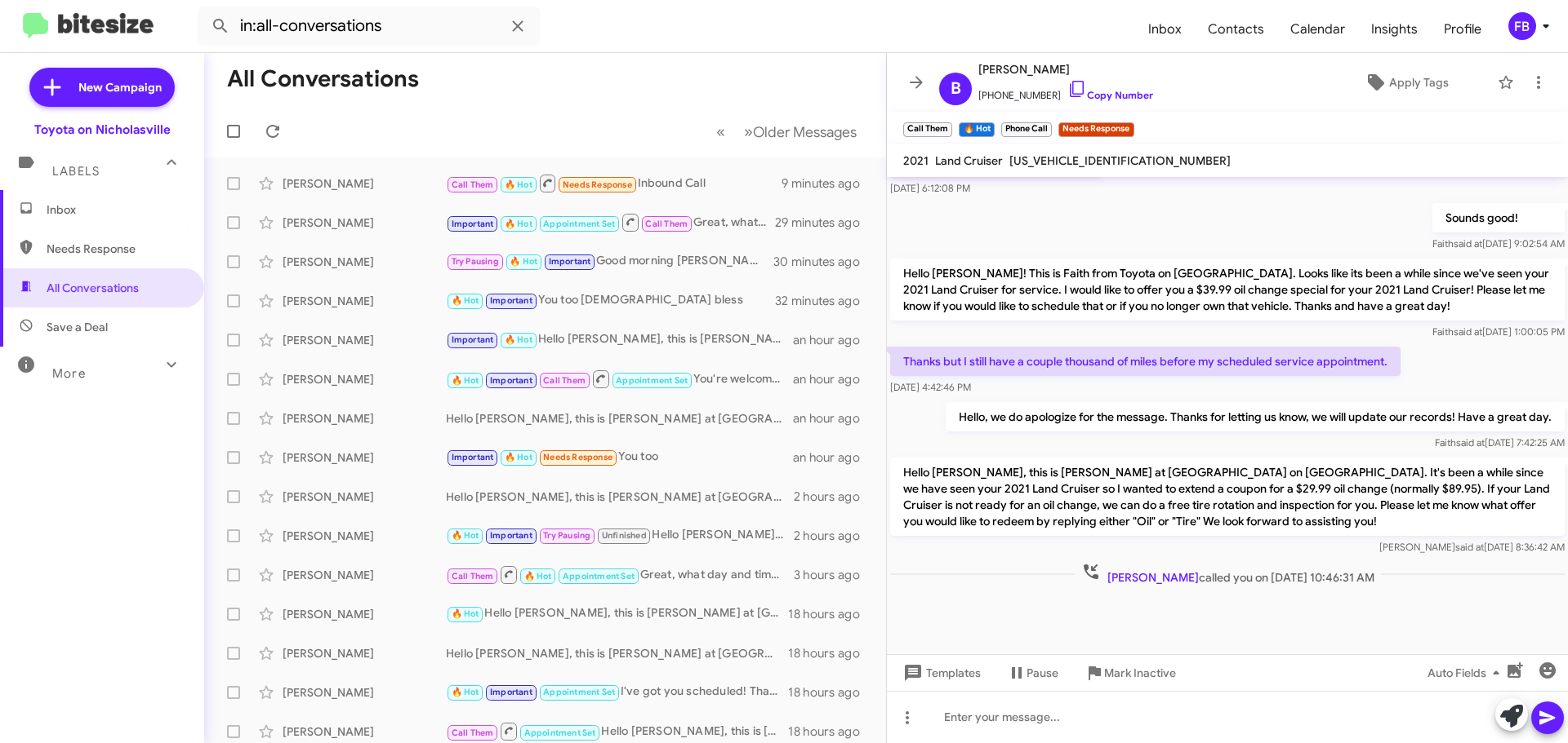
click at [80, 221] on span "Inbox" at bounding box center [102, 209] width 204 height 39
